Goal: Transaction & Acquisition: Download file/media

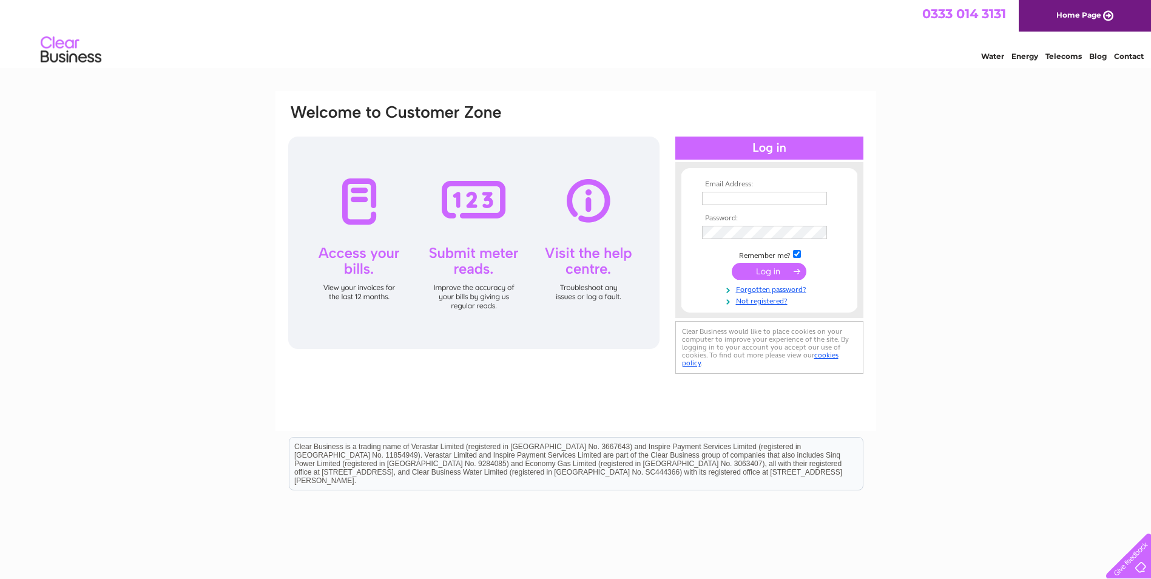
click at [731, 193] on input "text" at bounding box center [764, 198] width 125 height 13
type input "[EMAIL_ADDRESS][DOMAIN_NAME]"
click at [769, 273] on input "submit" at bounding box center [769, 271] width 75 height 17
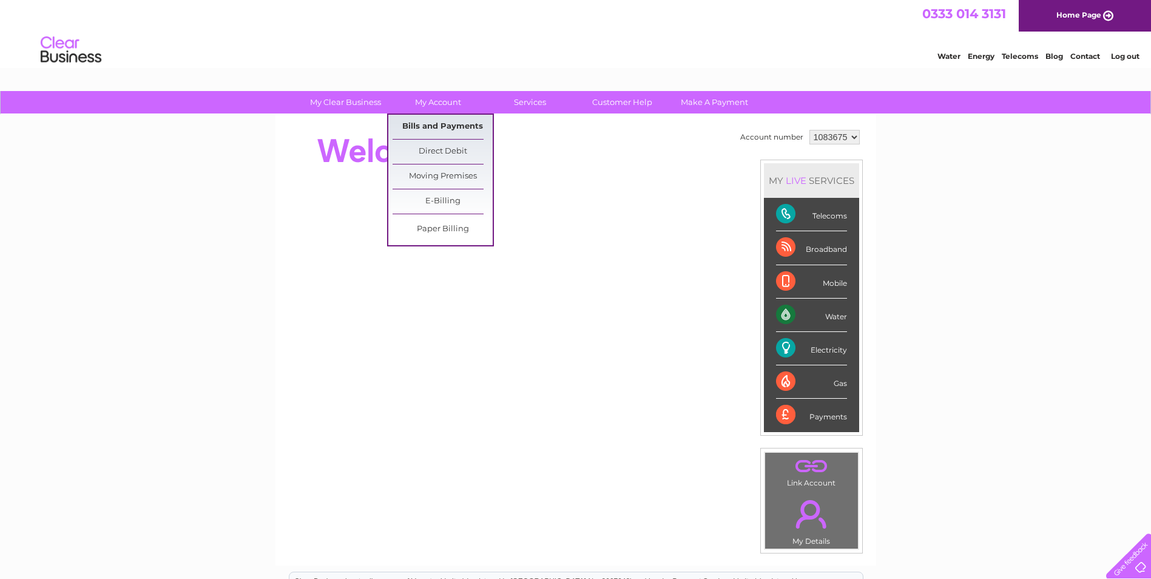
click at [455, 122] on link "Bills and Payments" at bounding box center [443, 127] width 100 height 24
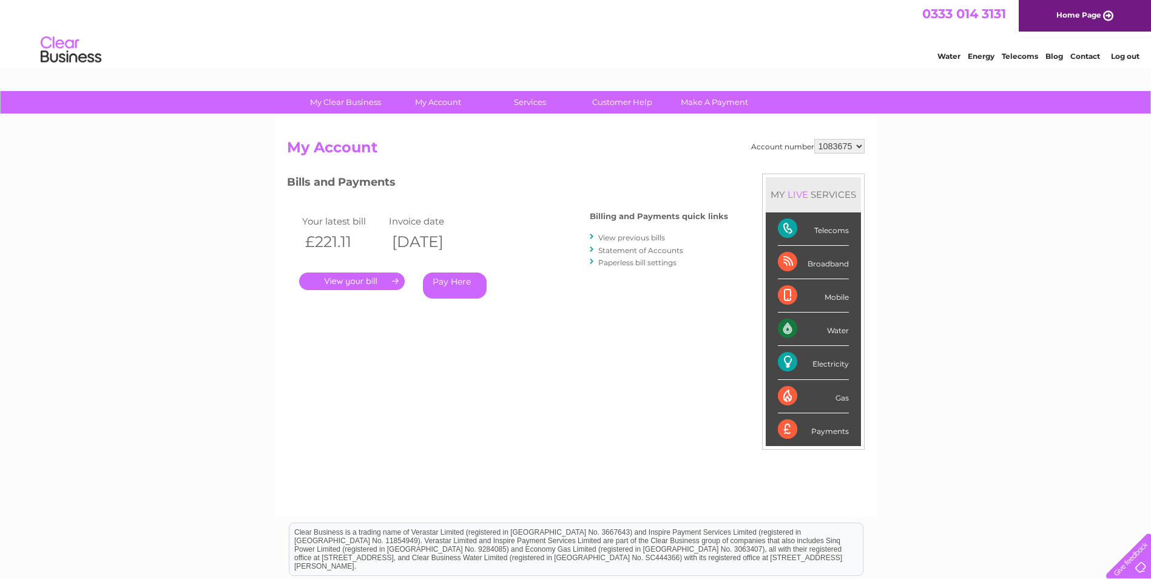
click at [622, 239] on link "View previous bills" at bounding box center [631, 237] width 67 height 9
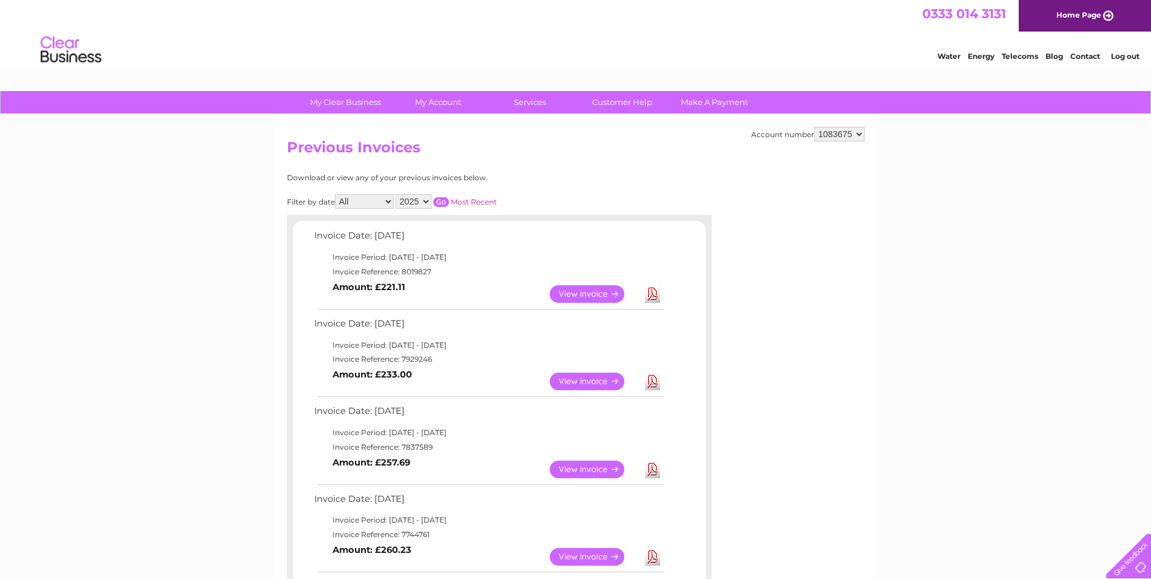
click at [652, 381] on link "Download" at bounding box center [652, 382] width 15 height 18
